Goal: Navigation & Orientation: Go to known website

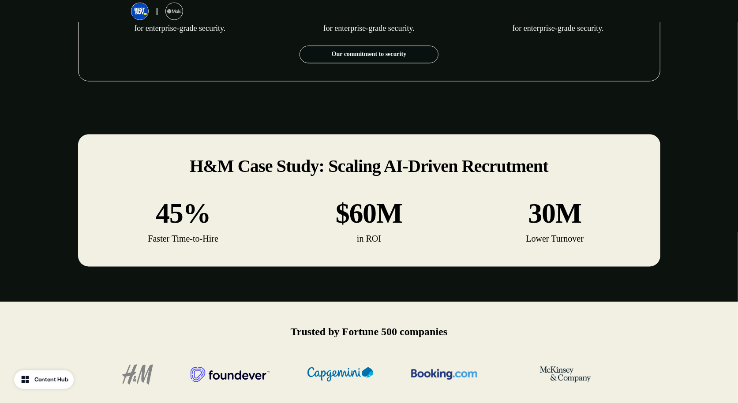
scroll to position [1109, 0]
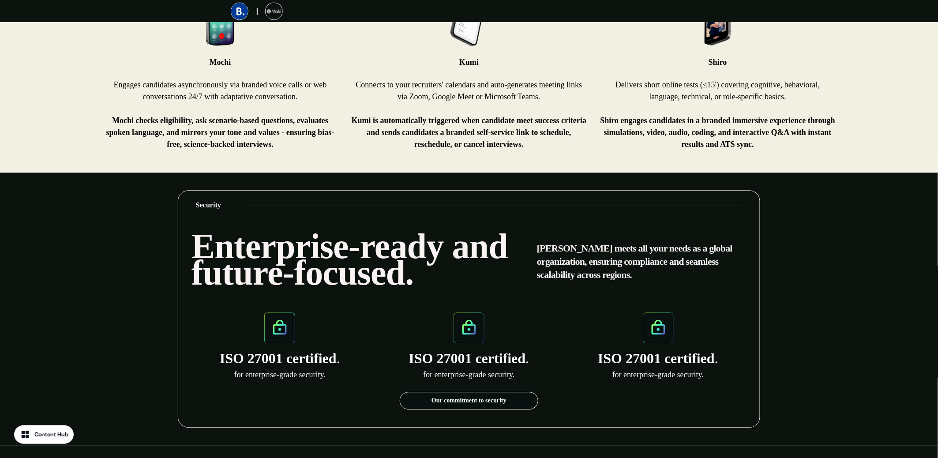
scroll to position [749, 0]
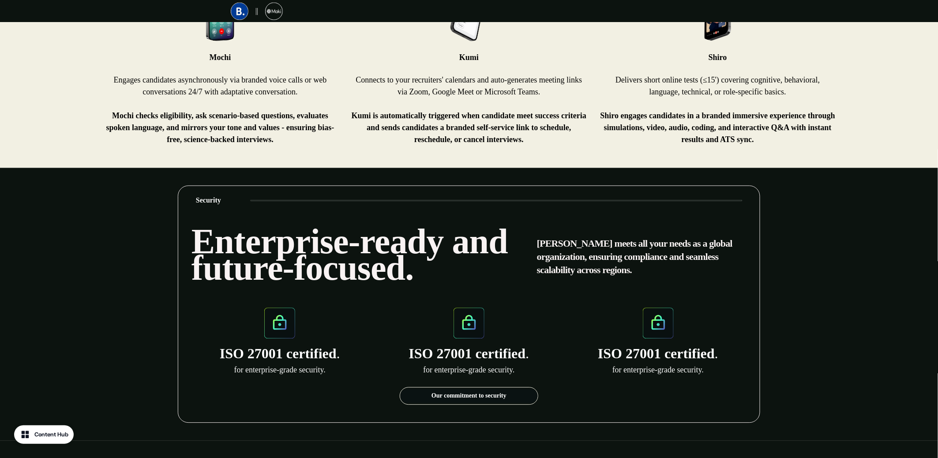
click at [492, 387] on div "Our commitment to security" at bounding box center [469, 396] width 139 height 18
click at [493, 389] on link "Our commitment to security" at bounding box center [469, 396] width 138 height 14
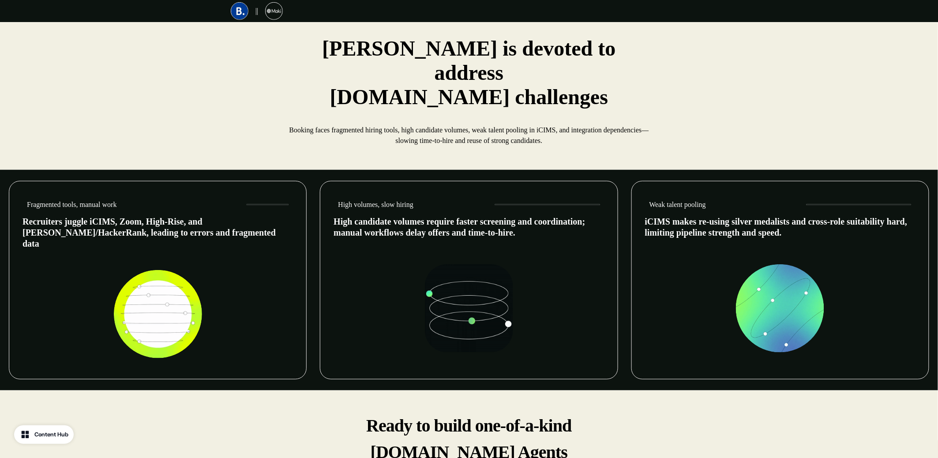
scroll to position [46, 0]
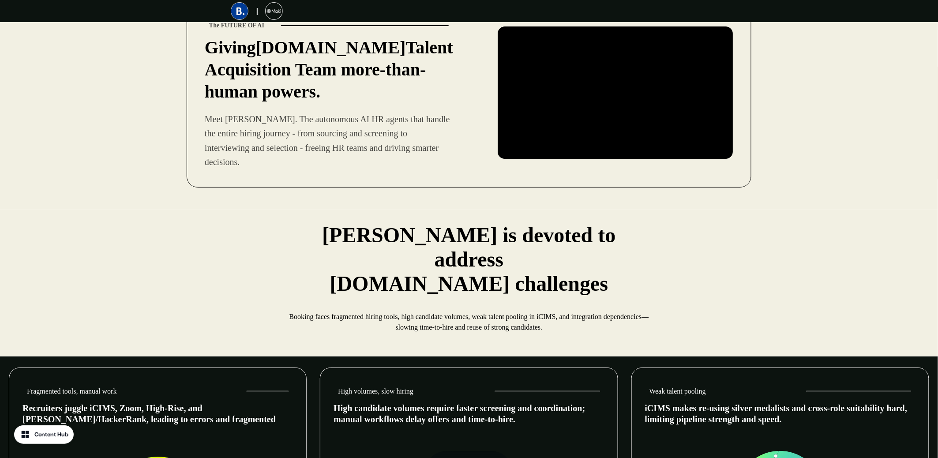
click at [268, 381] on div "Fragmented tools, manual work" at bounding box center [158, 391] width 271 height 20
click at [263, 381] on div "Fragmented tools, manual work" at bounding box center [158, 391] width 271 height 20
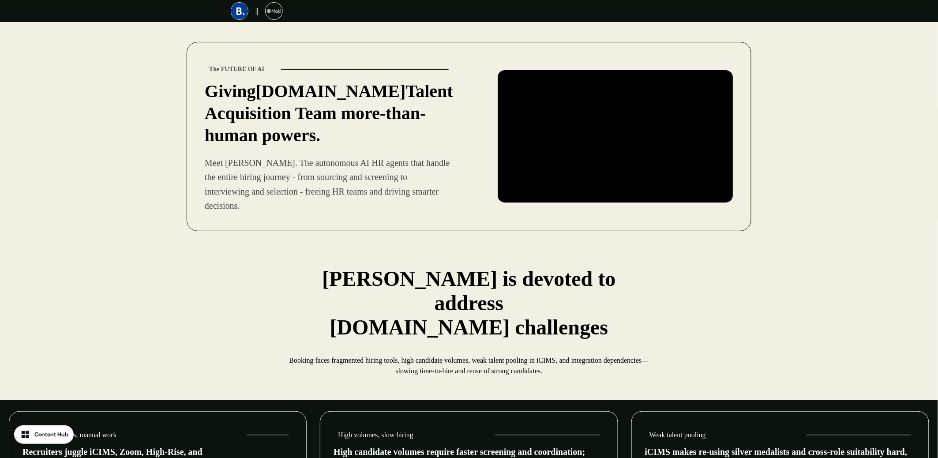
scroll to position [0, 0]
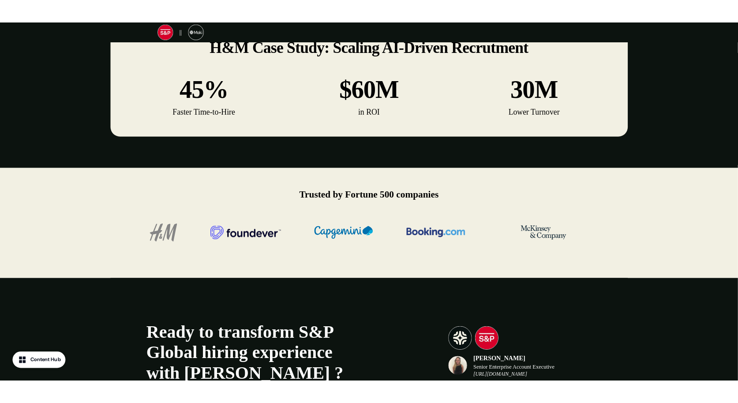
scroll to position [1252, 0]
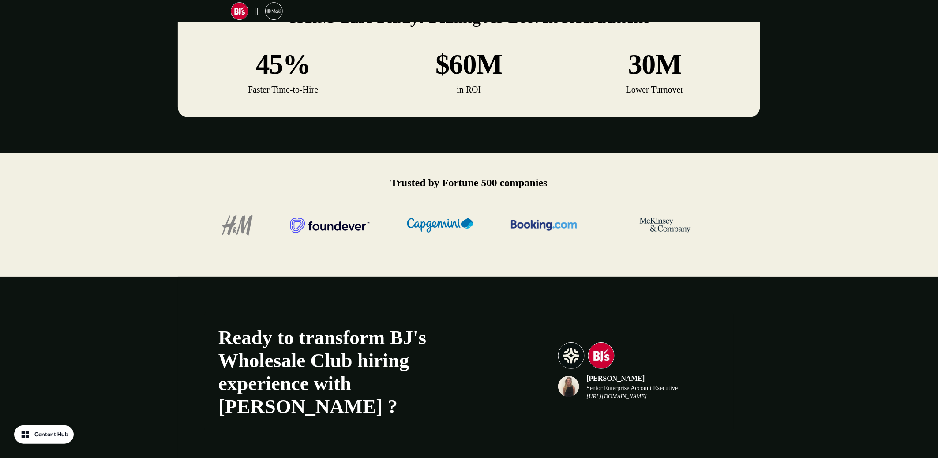
scroll to position [1379, 0]
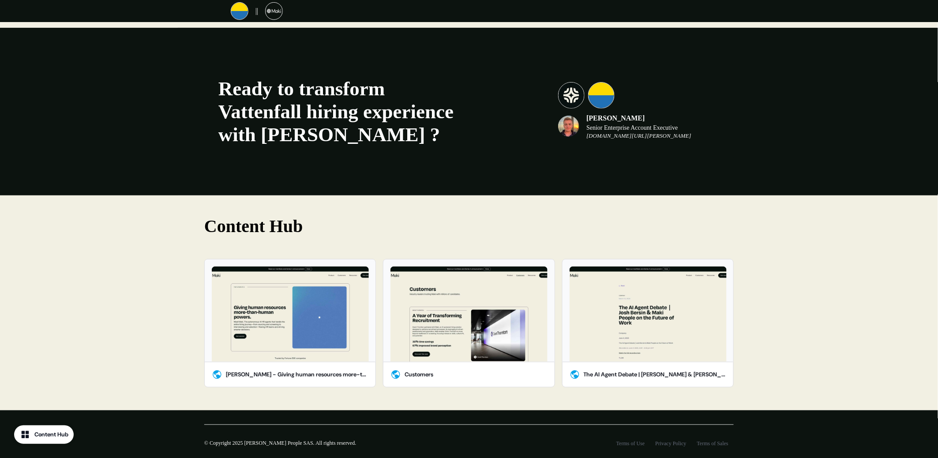
scroll to position [1488, 0]
